Goal: Use online tool/utility: Utilize a website feature to perform a specific function

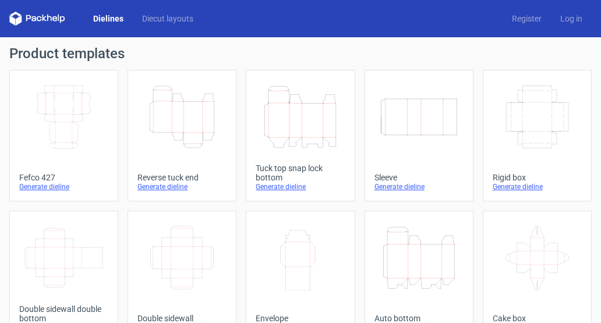
click at [181, 116] on icon "Height Depth Width" at bounding box center [182, 116] width 80 height 65
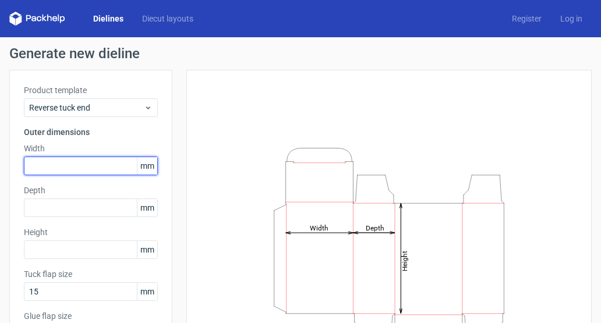
click at [95, 167] on input "text" at bounding box center [91, 166] width 134 height 19
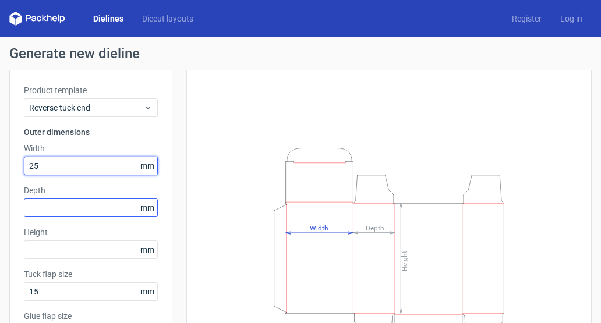
type input "25"
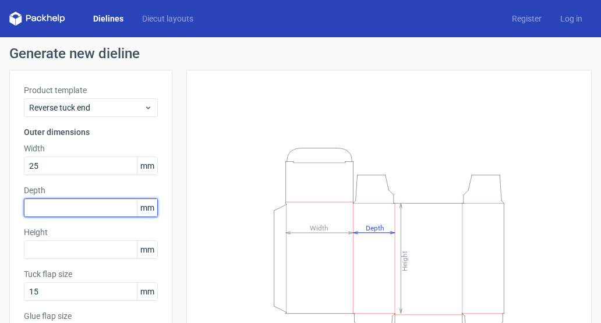
click at [77, 212] on input "text" at bounding box center [91, 208] width 134 height 19
type input "35"
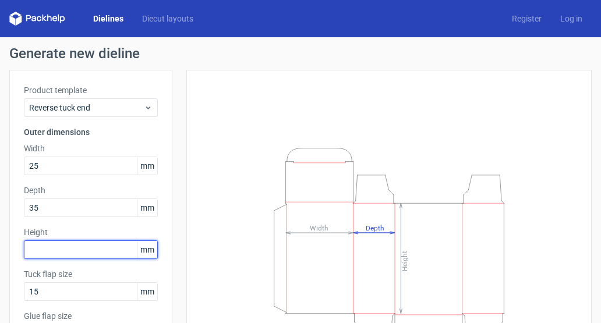
click at [73, 249] on input "text" at bounding box center [91, 249] width 134 height 19
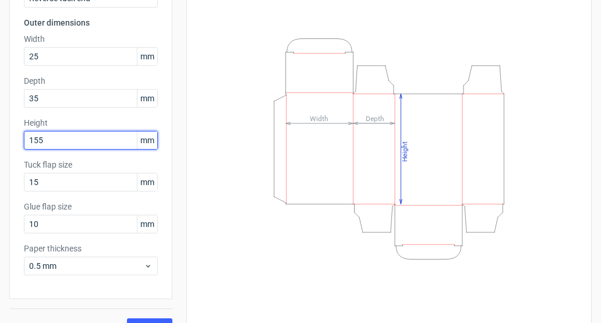
scroll to position [133, 0]
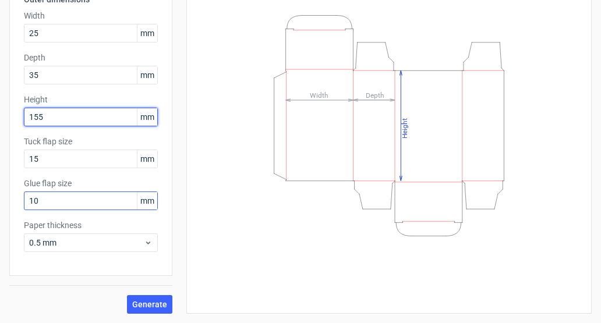
type input "155"
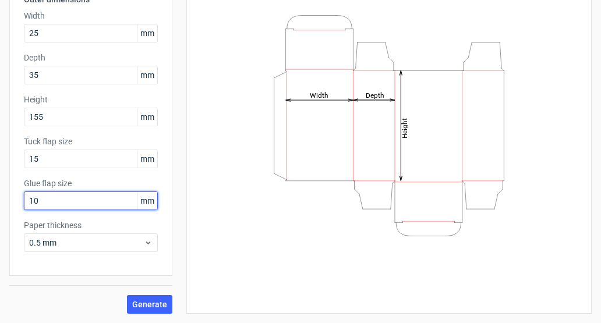
drag, startPoint x: 45, startPoint y: 204, endPoint x: 14, endPoint y: 204, distance: 30.9
click at [14, 204] on div "Product template Reverse tuck end Outer dimensions Width 25 mm Depth 35 mm Heig…" at bounding box center [90, 106] width 163 height 339
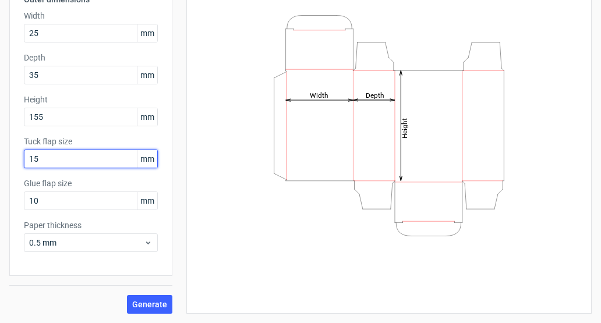
drag, startPoint x: 47, startPoint y: 160, endPoint x: -1, endPoint y: 160, distance: 47.7
click at [0, 160] on html "Dielines Diecut layouts Register Log in Generate new dieline Product template R…" at bounding box center [300, 161] width 601 height 323
type input "2"
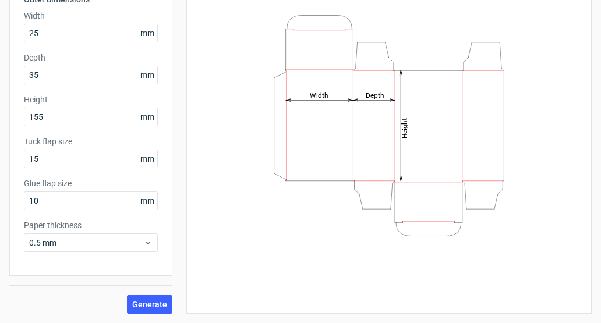
click at [174, 306] on div "Height Depth Width" at bounding box center [381, 125] width 419 height 377
click at [168, 306] on button "Generate" at bounding box center [149, 304] width 45 height 19
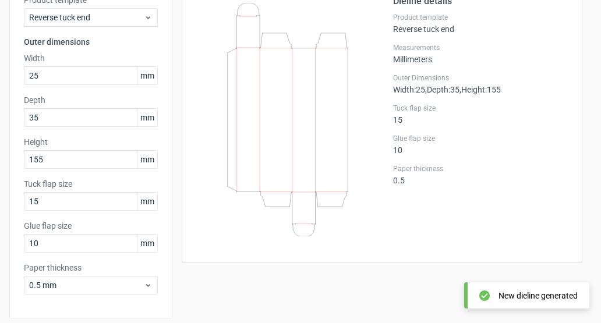
scroll to position [118, 0]
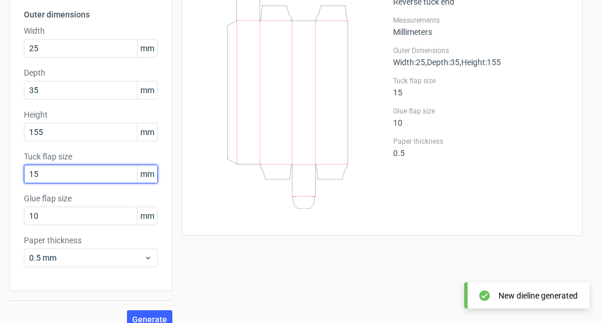
drag, startPoint x: 45, startPoint y: 172, endPoint x: 26, endPoint y: 170, distance: 19.3
click at [25, 172] on input "15" at bounding box center [91, 174] width 134 height 19
type input "10"
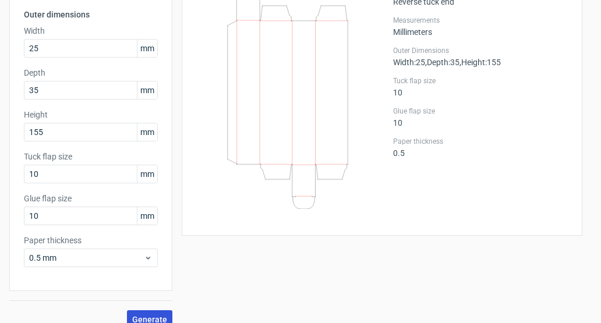
click at [150, 316] on span "Generate" at bounding box center [149, 320] width 35 height 8
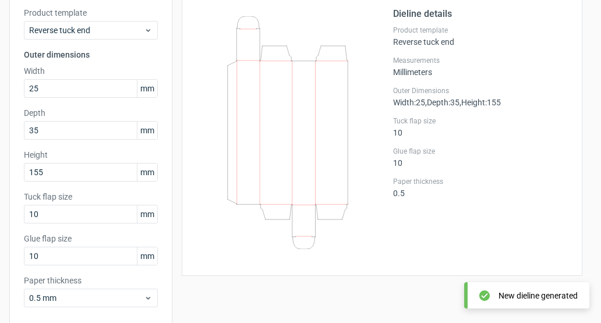
scroll to position [82, 0]
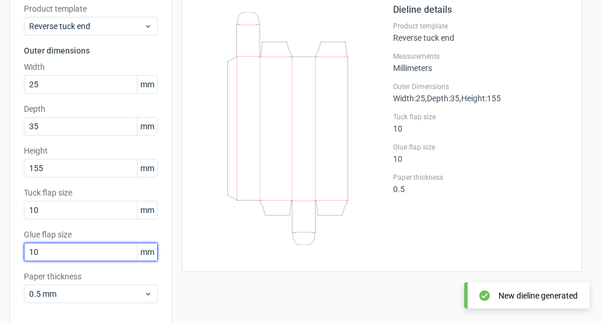
drag, startPoint x: 61, startPoint y: 250, endPoint x: 14, endPoint y: 248, distance: 46.6
click at [14, 248] on div "Product template Reverse tuck end Outer dimensions Width 25 mm Depth 35 mm Heig…" at bounding box center [90, 157] width 163 height 339
type input "10"
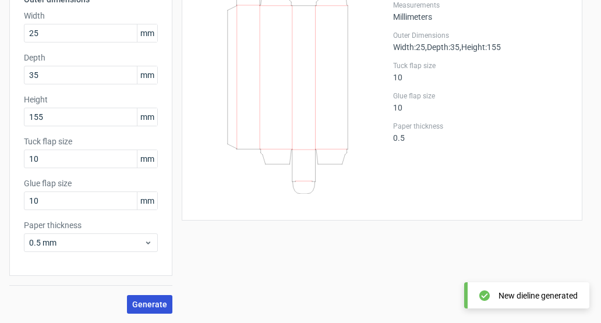
click at [153, 295] on button "Generate" at bounding box center [149, 304] width 45 height 19
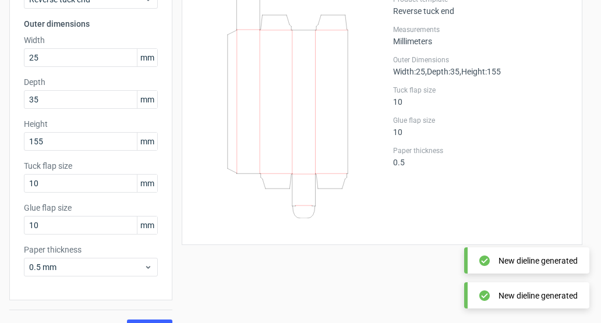
scroll to position [95, 0]
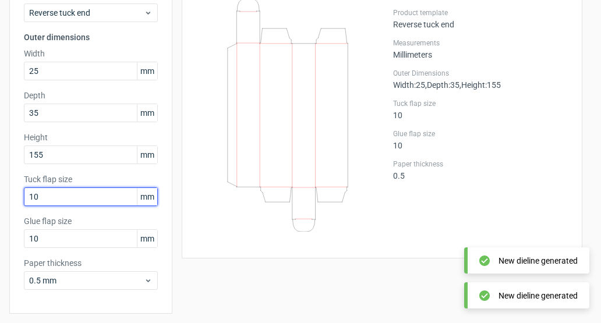
drag, startPoint x: 49, startPoint y: 200, endPoint x: 9, endPoint y: 201, distance: 40.2
click at [9, 201] on div "Generate new dieline Product template Reverse tuck end Outer dimensions Width 2…" at bounding box center [300, 151] width 601 height 419
type input "4"
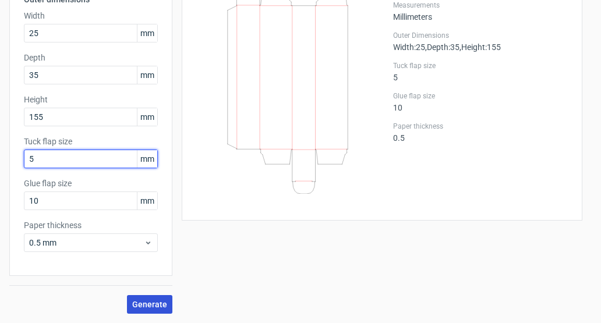
type input "5"
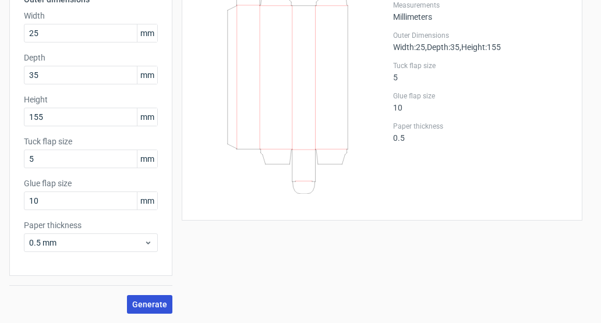
click at [151, 307] on span "Generate" at bounding box center [149, 304] width 35 height 8
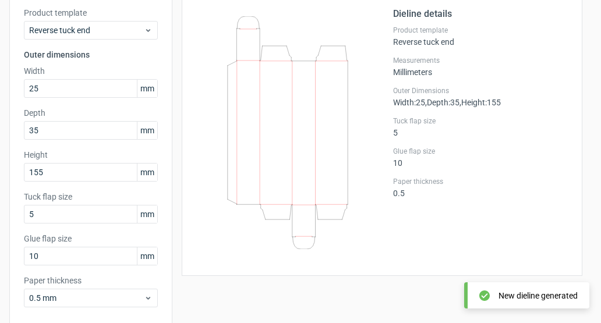
scroll to position [76, 0]
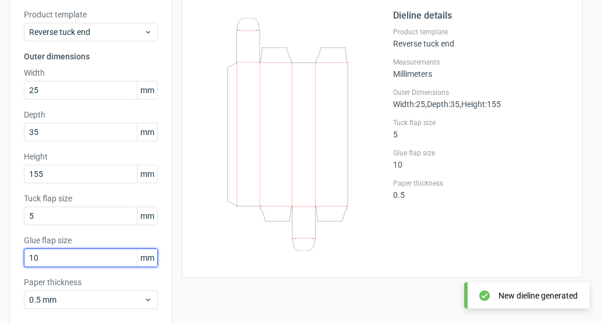
drag, startPoint x: 86, startPoint y: 258, endPoint x: -22, endPoint y: 248, distance: 108.2
click at [0, 248] on html "Dielines Diecut layouts Register Log in Generate new dieline Product template R…" at bounding box center [300, 161] width 601 height 323
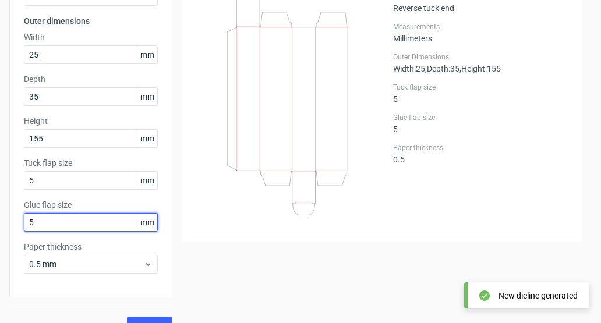
scroll to position [133, 0]
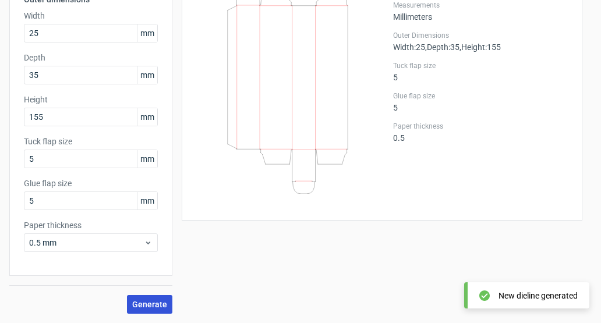
click at [146, 302] on span "Generate" at bounding box center [149, 304] width 35 height 8
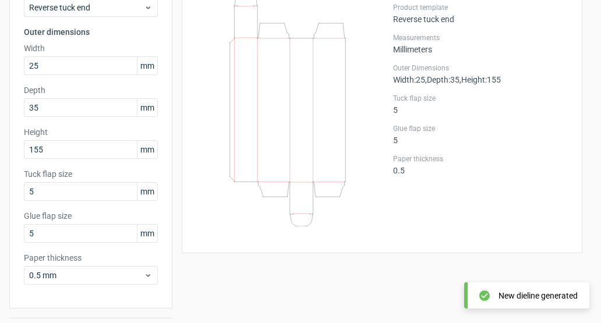
scroll to position [107, 0]
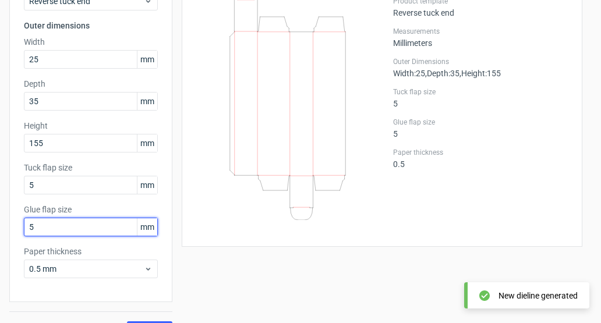
drag, startPoint x: 47, startPoint y: 227, endPoint x: 19, endPoint y: 227, distance: 27.9
click at [19, 227] on div "Product template Reverse tuck end Outer dimensions Width 25 mm Depth 35 mm Heig…" at bounding box center [90, 132] width 163 height 339
type input "10"
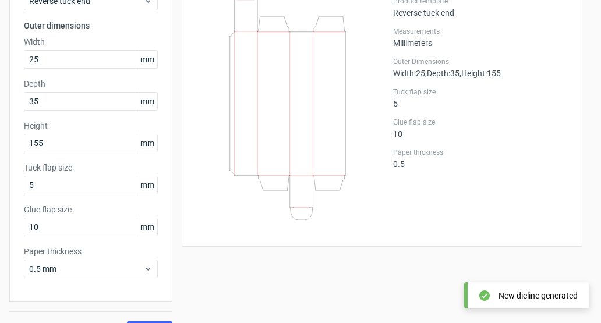
click at [42, 195] on div "Product template Reverse tuck end Outer dimensions Width 25 mm Depth 35 mm Heig…" at bounding box center [90, 132] width 163 height 339
click at [42, 188] on input "5" at bounding box center [91, 185] width 134 height 19
drag, startPoint x: 40, startPoint y: 189, endPoint x: 11, endPoint y: 187, distance: 28.6
click at [11, 187] on div "Product template Reverse tuck end Outer dimensions Width 25 mm Depth 35 mm Heig…" at bounding box center [90, 132] width 163 height 339
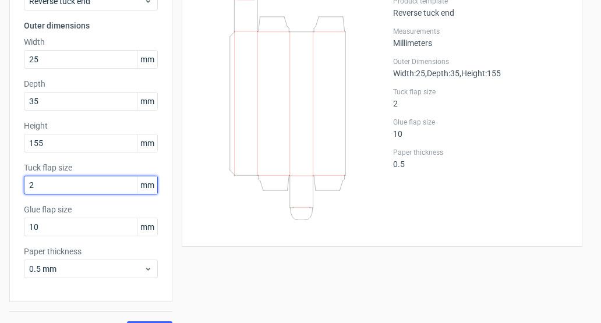
scroll to position [133, 0]
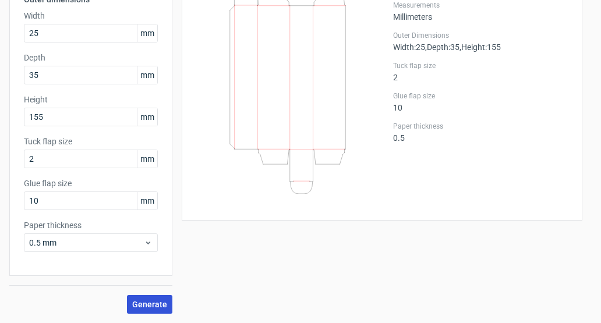
click at [155, 310] on button "Generate" at bounding box center [149, 304] width 45 height 19
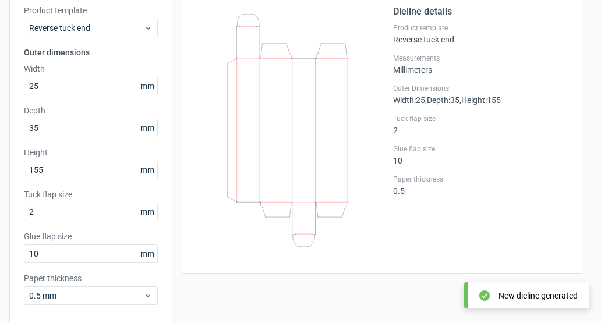
scroll to position [75, 0]
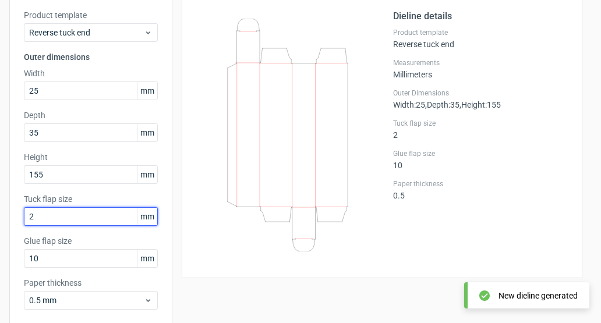
drag, startPoint x: 37, startPoint y: 218, endPoint x: 7, endPoint y: 215, distance: 30.5
click at [6, 217] on div "Generate new dieline Product template Reverse tuck end Outer dimensions Width 2…" at bounding box center [300, 171] width 601 height 419
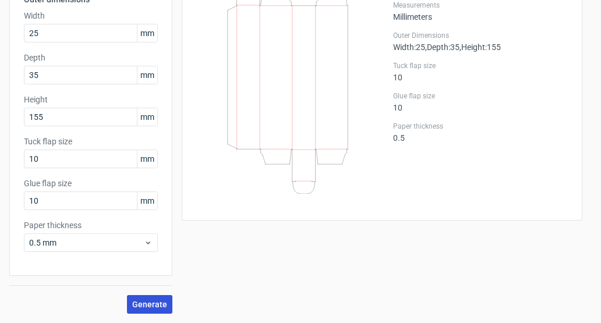
click at [158, 302] on span "Generate" at bounding box center [149, 304] width 35 height 8
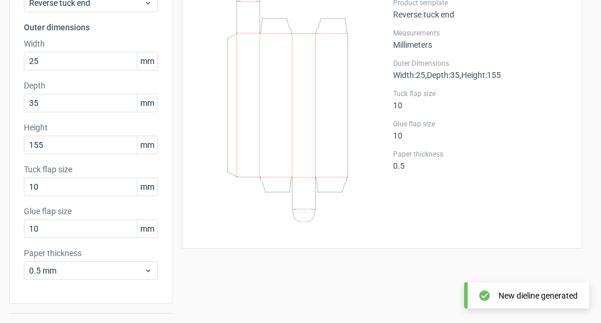
scroll to position [87, 0]
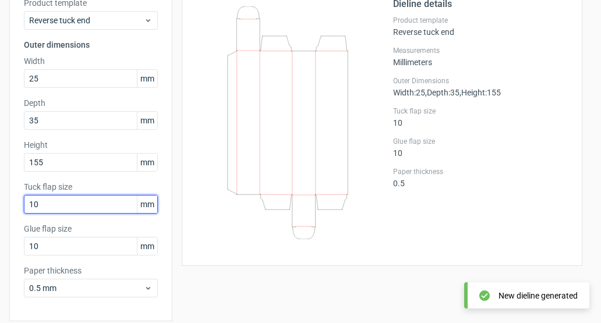
drag, startPoint x: 50, startPoint y: 212, endPoint x: 4, endPoint y: 207, distance: 46.3
click at [4, 207] on div "Generate new dieline Product template Reverse tuck end Outer dimensions Width 2…" at bounding box center [300, 159] width 601 height 419
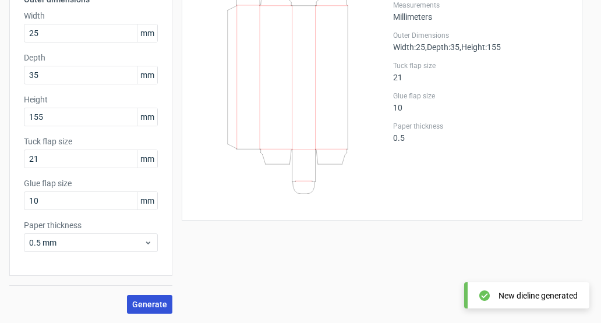
click at [157, 306] on span "Generate" at bounding box center [149, 304] width 35 height 8
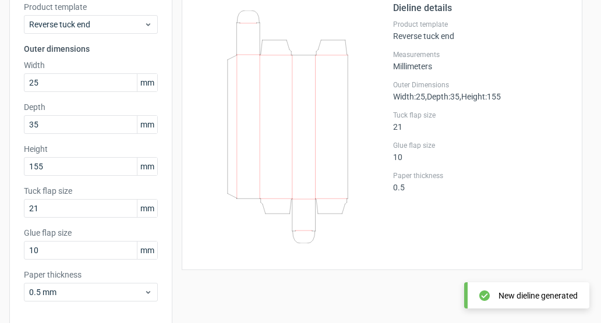
scroll to position [86, 0]
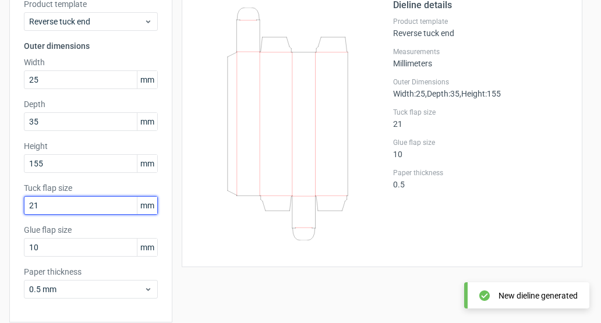
drag, startPoint x: 43, startPoint y: 206, endPoint x: 8, endPoint y: 206, distance: 34.9
click at [9, 206] on div "Generate new dieline Product template Reverse tuck end Outer dimensions Width 2…" at bounding box center [300, 160] width 601 height 419
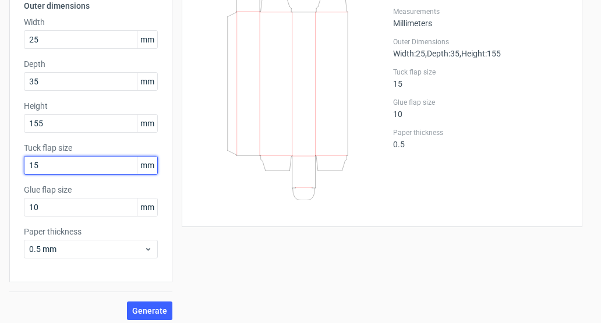
scroll to position [133, 0]
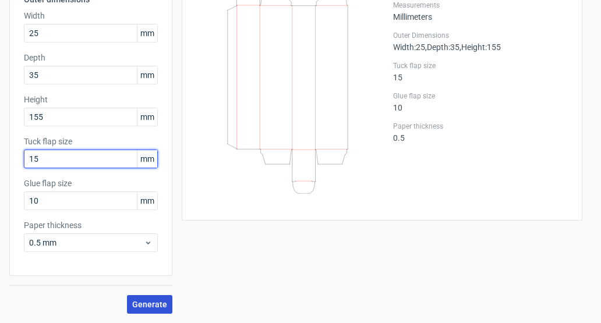
type input "15"
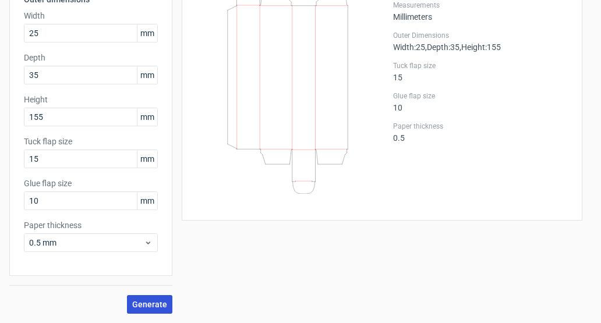
click at [160, 306] on span "Generate" at bounding box center [149, 304] width 35 height 8
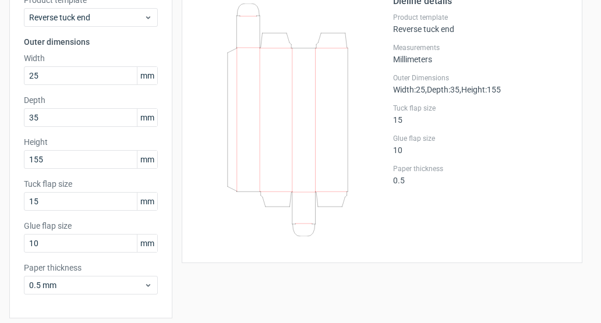
scroll to position [88, 0]
